Goal: Transaction & Acquisition: Purchase product/service

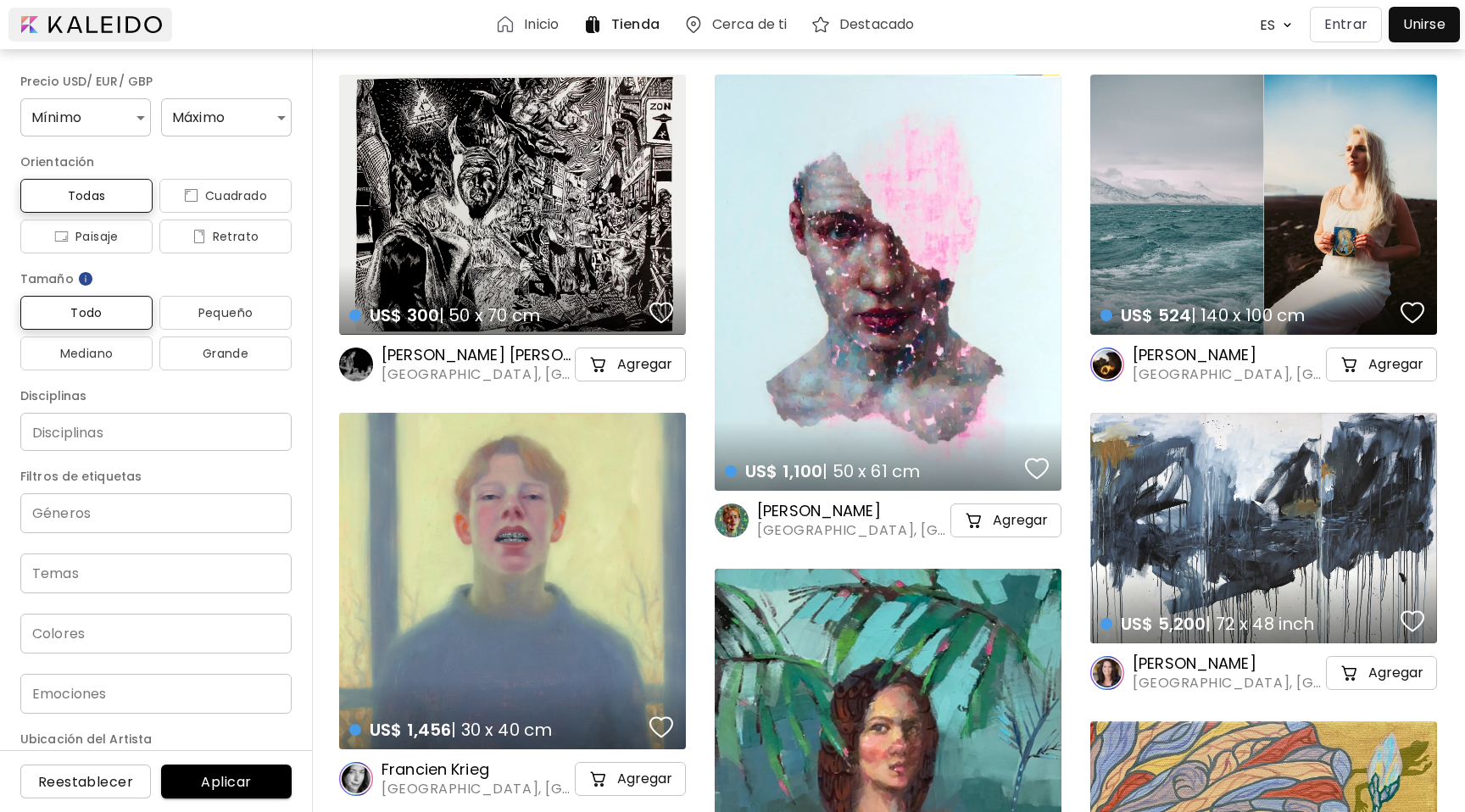
click at [27, 23] on div at bounding box center [90, 24] width 164 height 34
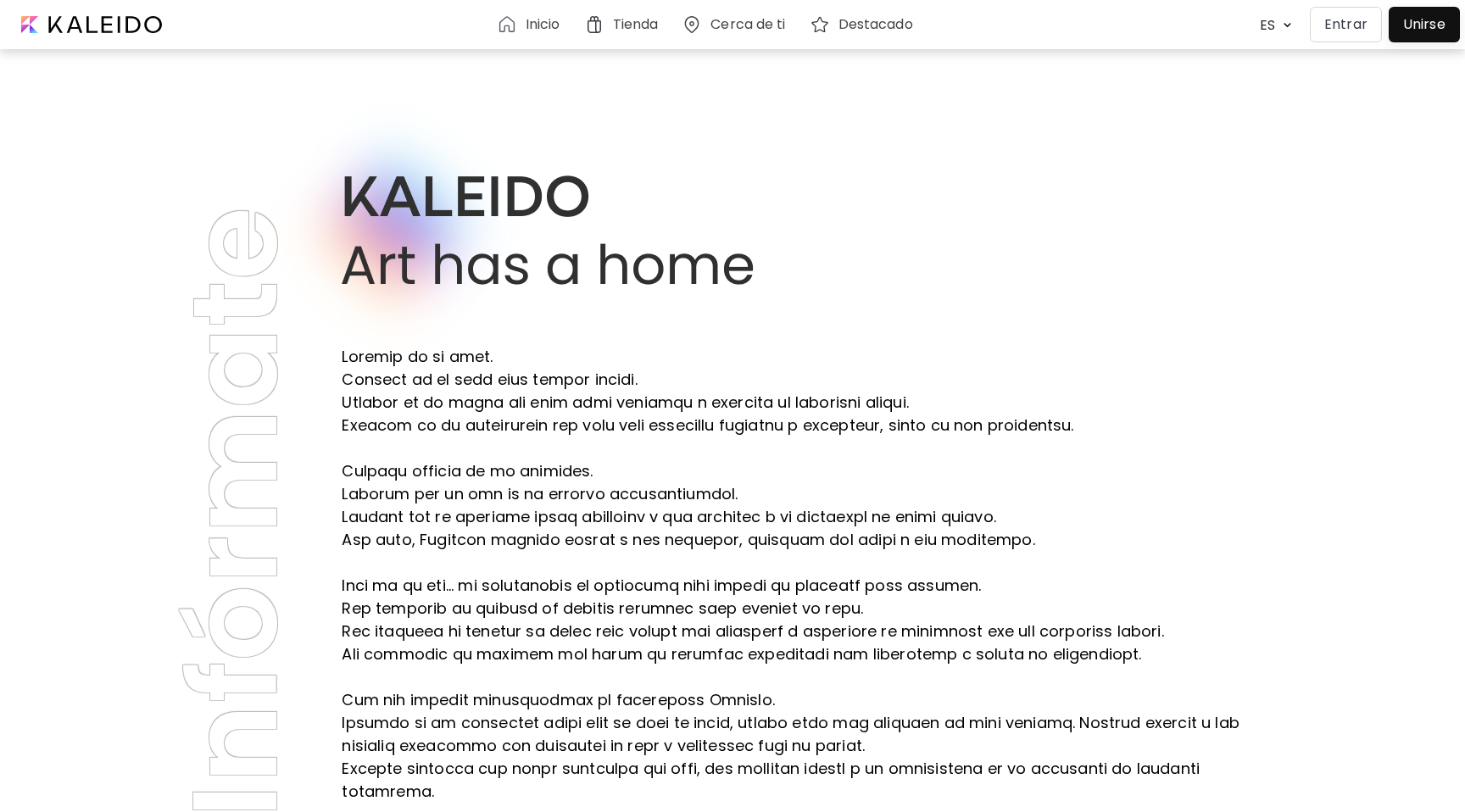
click at [855, 31] on h6 "Destacado" at bounding box center [876, 24] width 75 height 14
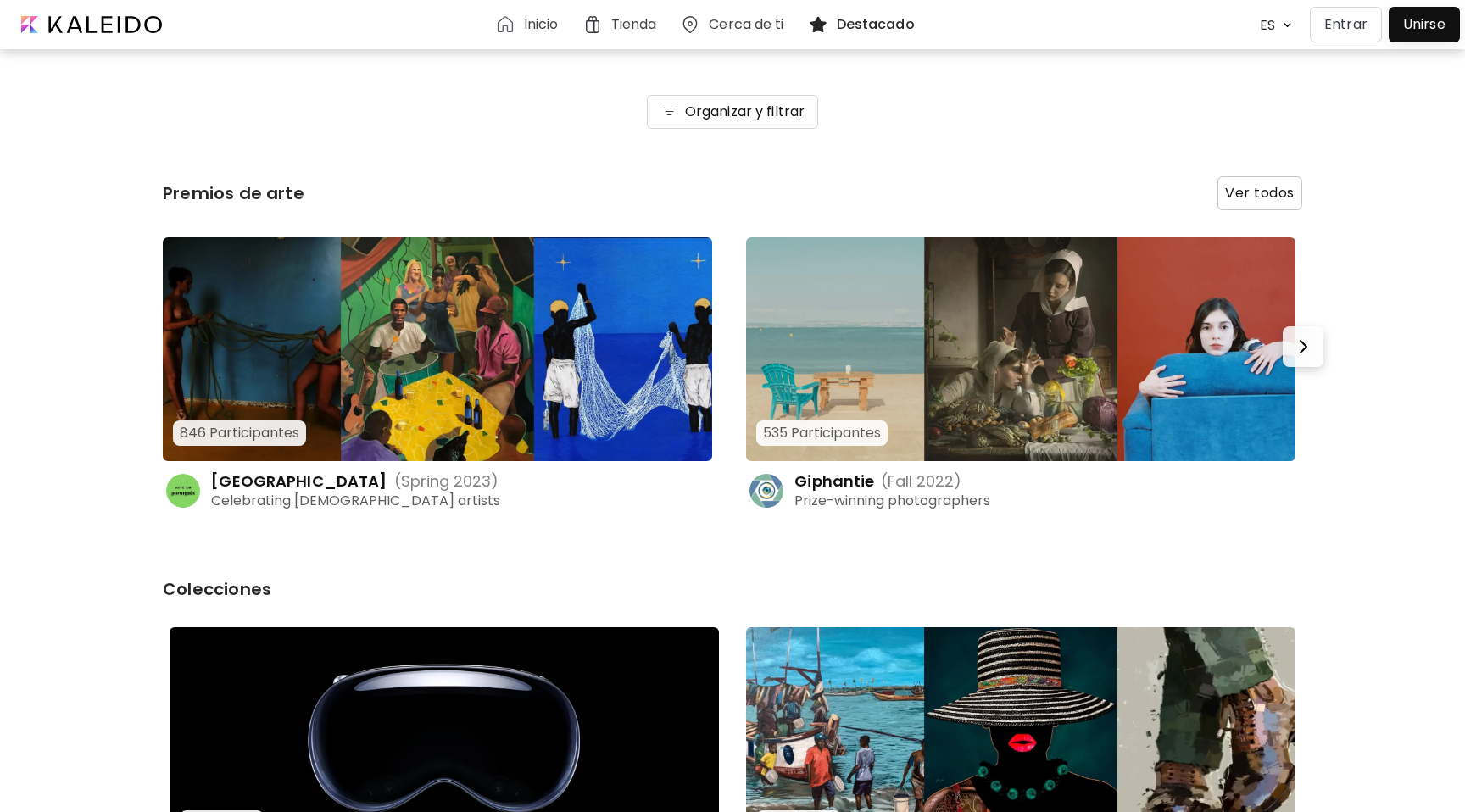
click at [516, 17] on div "Inicio" at bounding box center [530, 25] width 70 height 20
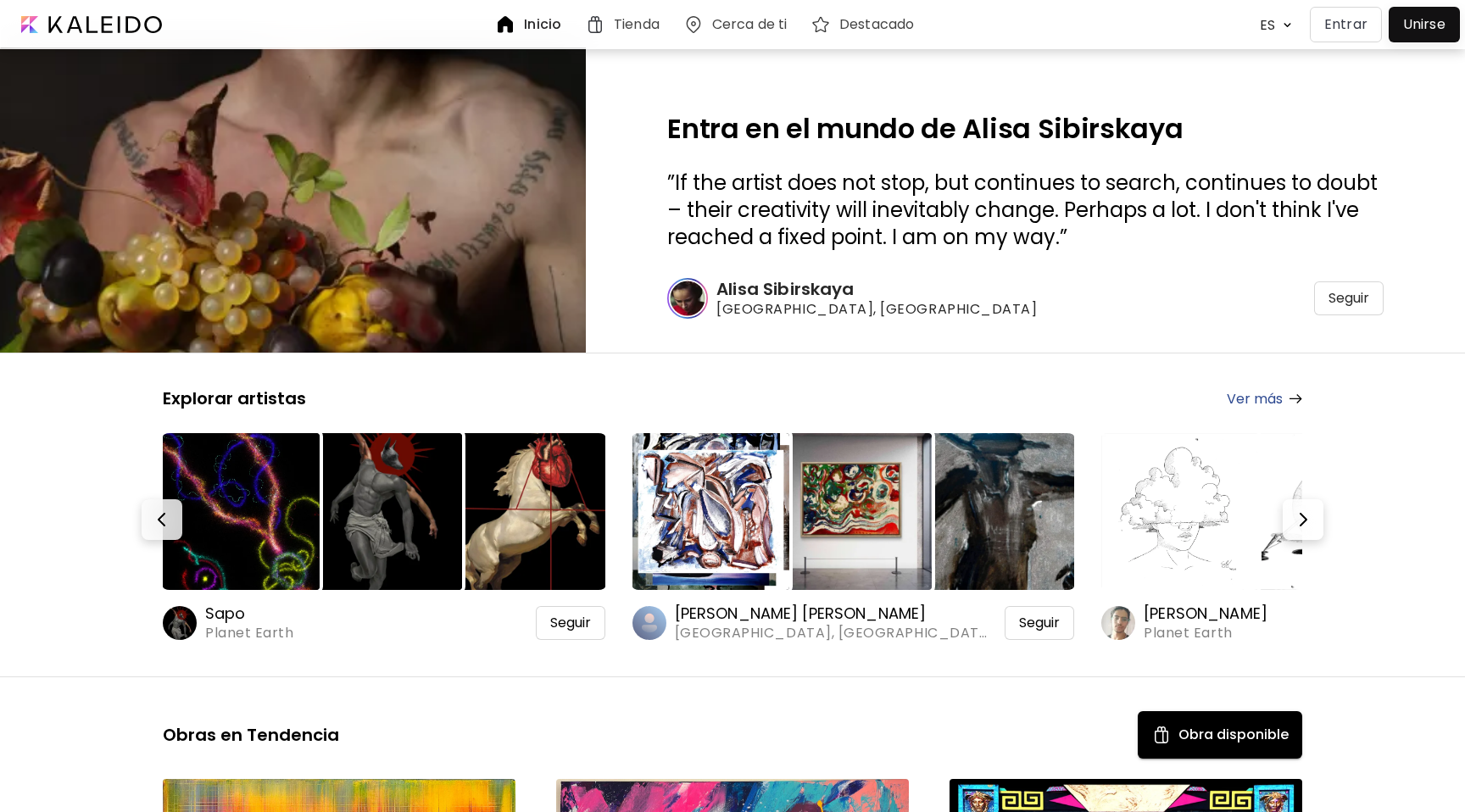
click at [629, 17] on h6 "Tienda" at bounding box center [637, 24] width 46 height 14
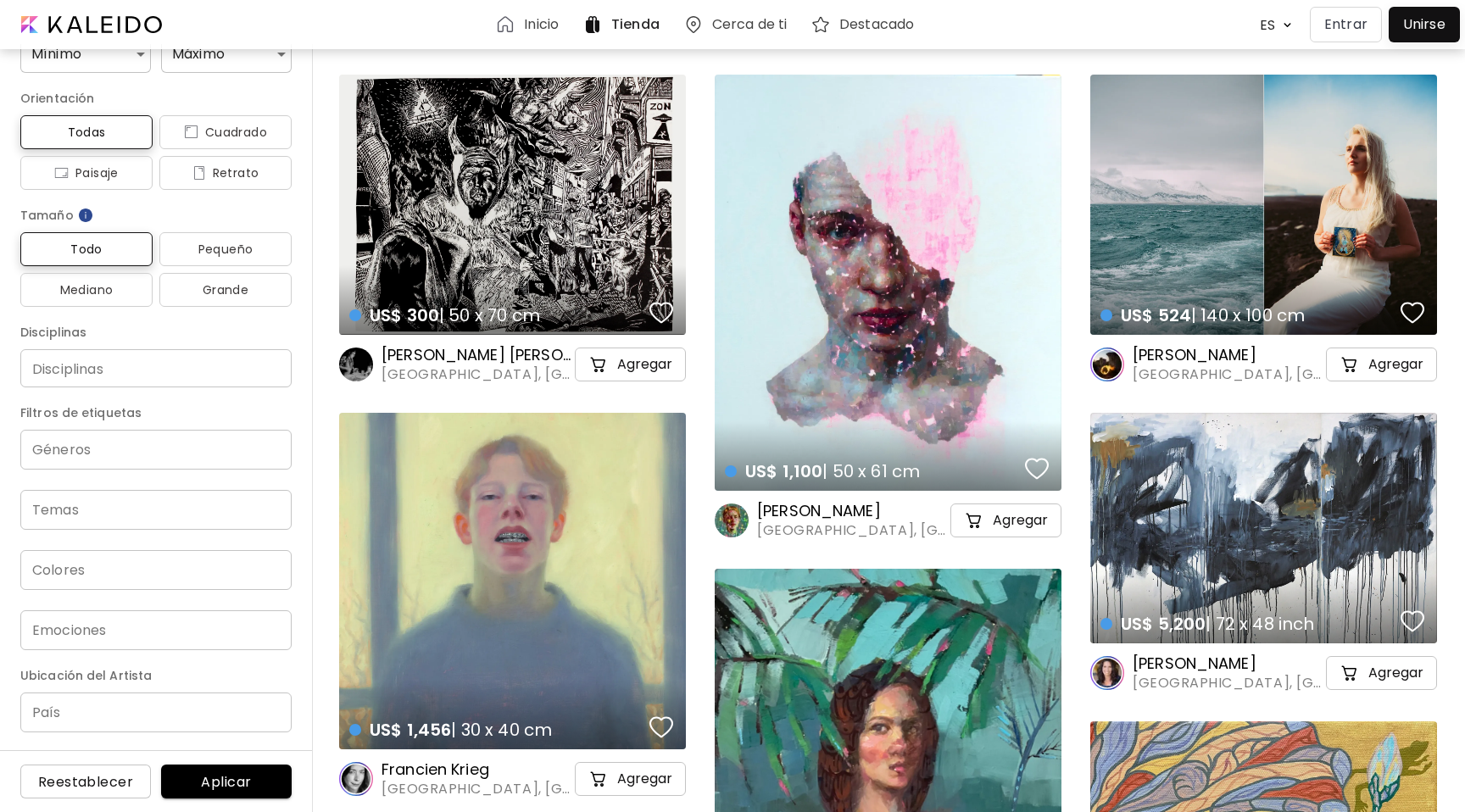
scroll to position [58, 0]
click at [76, 718] on input "País" at bounding box center [155, 717] width 271 height 40
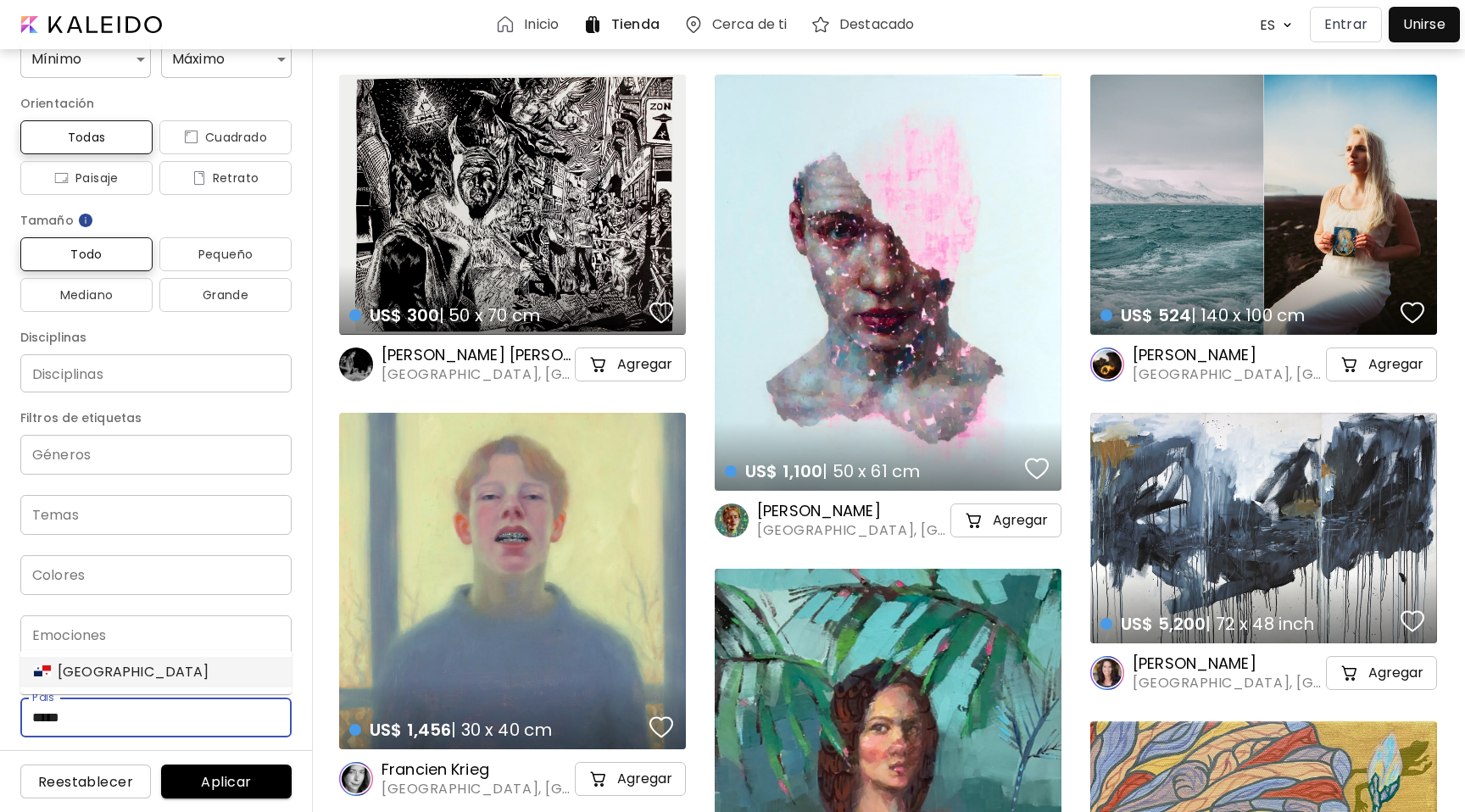
click at [87, 673] on div "[GEOGRAPHIC_DATA]" at bounding box center [122, 671] width 175 height 20
type input "******"
click at [206, 788] on span "Aplicar" at bounding box center [226, 781] width 103 height 17
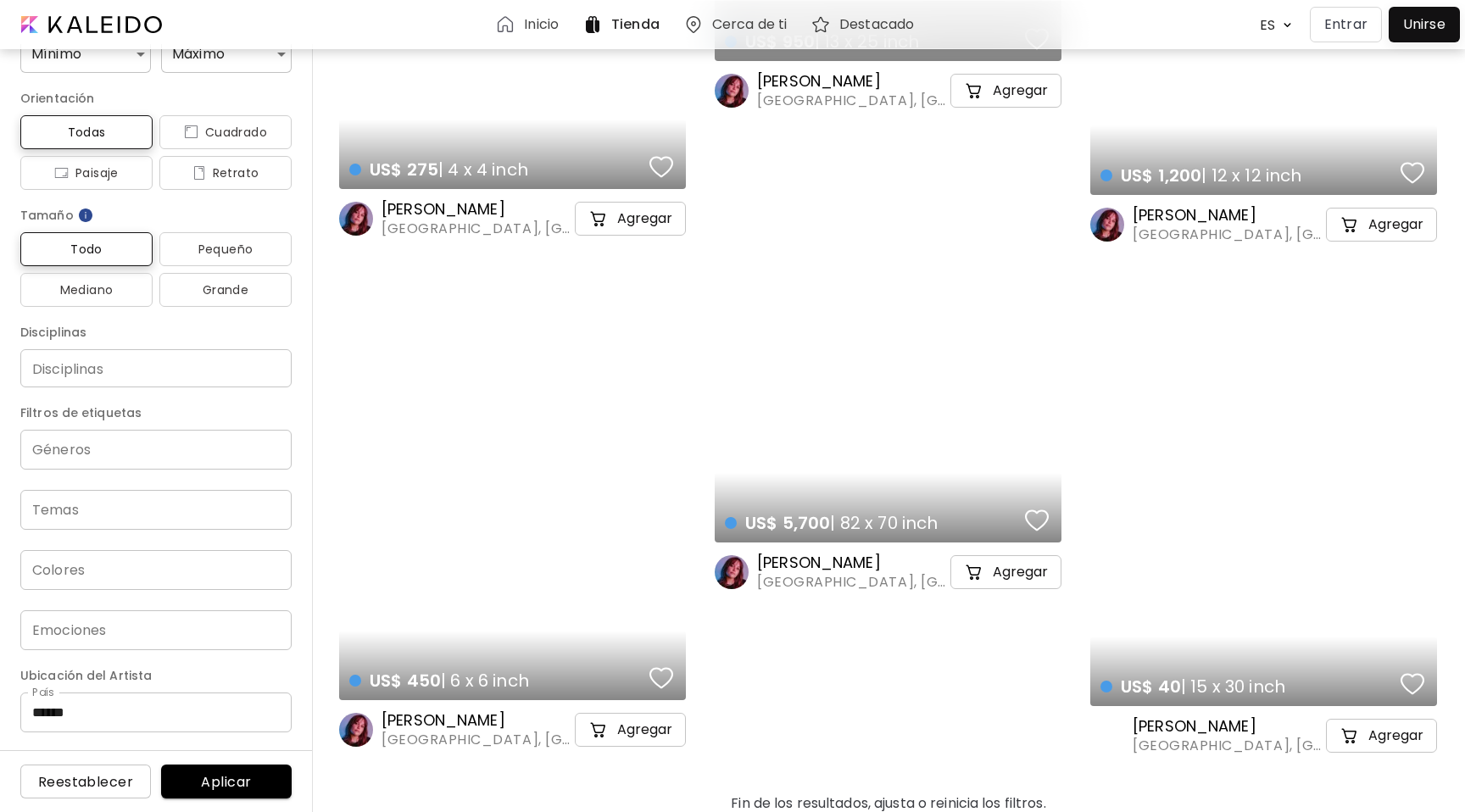
scroll to position [8072, 0]
